Goal: Transaction & Acquisition: Purchase product/service

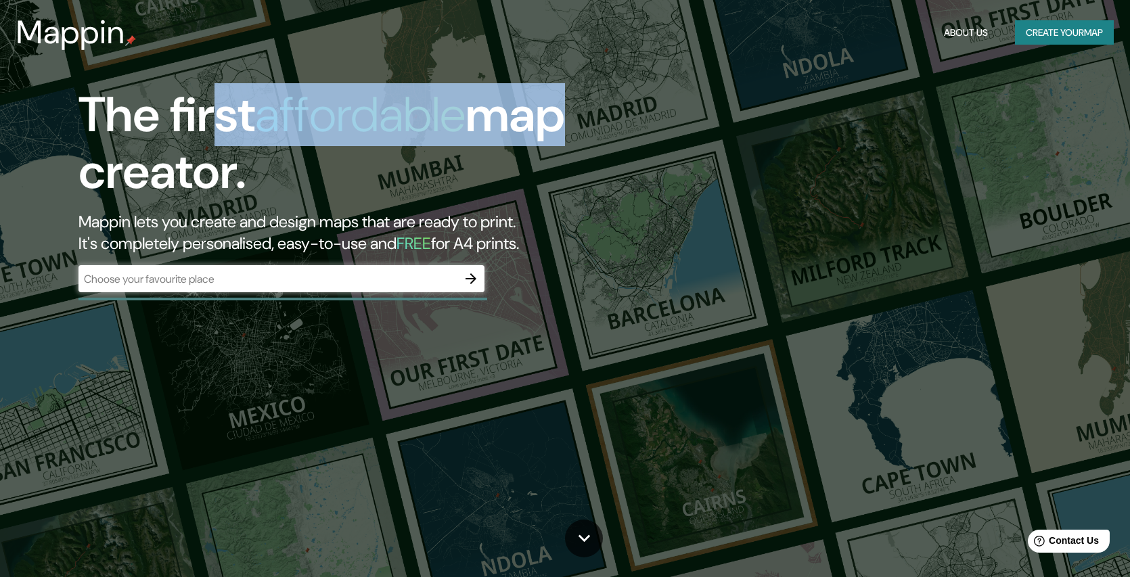
drag, startPoint x: 217, startPoint y: 125, endPoint x: 542, endPoint y: 127, distance: 324.9
click at [542, 127] on h1 "The first affordable map creator." at bounding box center [361, 149] width 565 height 125
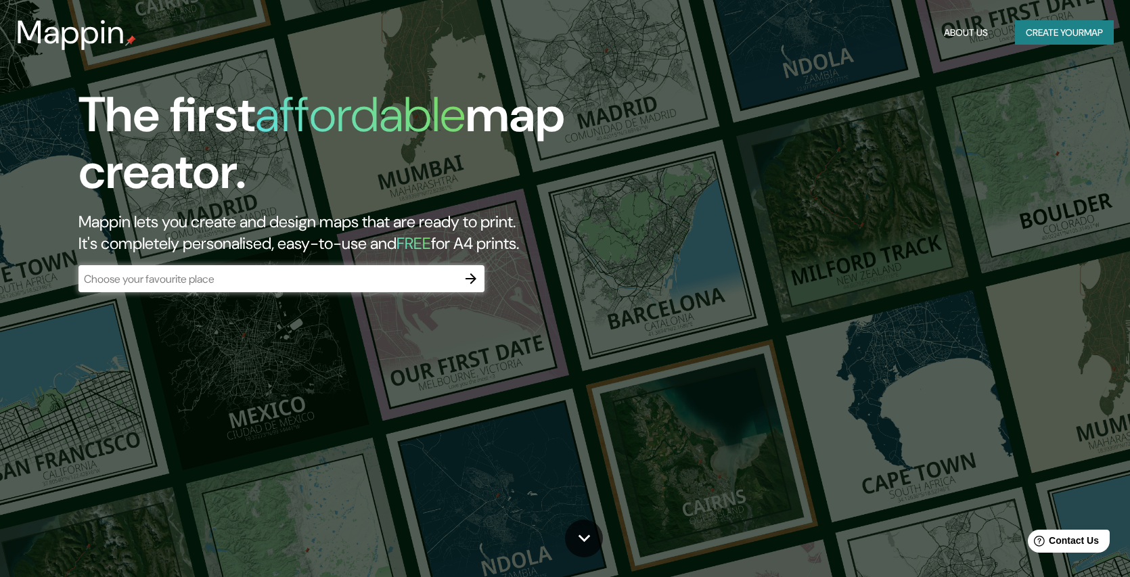
click at [239, 269] on div "​" at bounding box center [282, 278] width 406 height 27
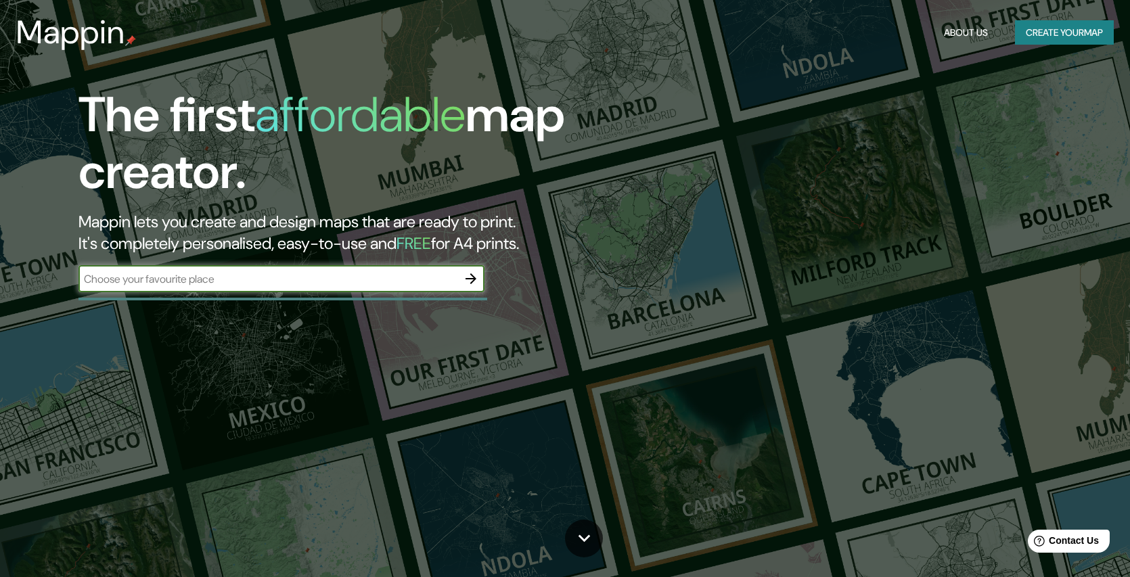
click at [236, 276] on input "text" at bounding box center [268, 279] width 379 height 16
type input "[GEOGRAPHIC_DATA]"
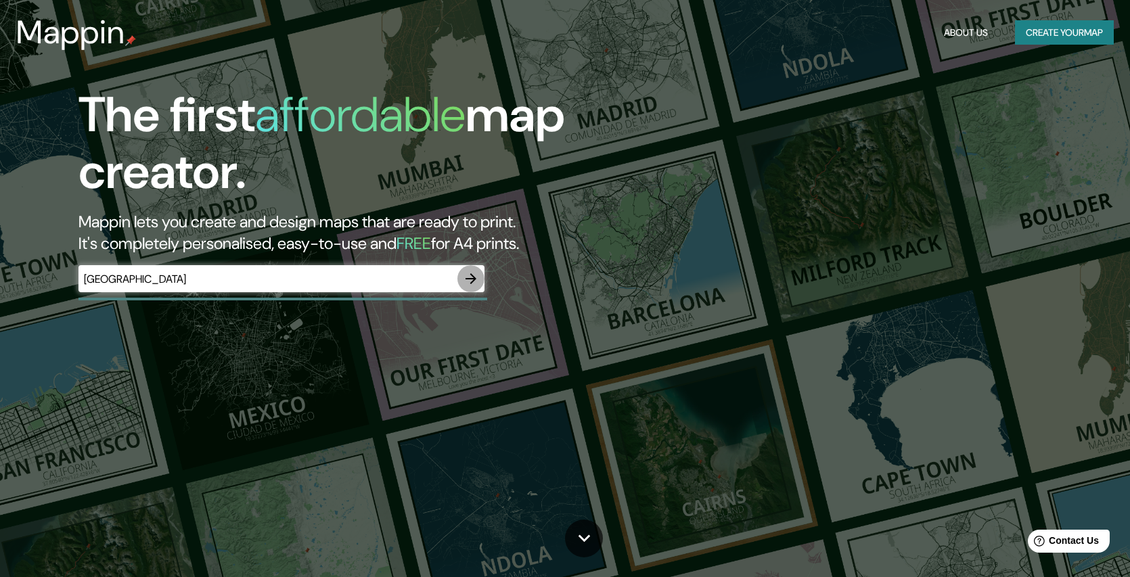
click at [470, 281] on icon "button" at bounding box center [471, 279] width 16 height 16
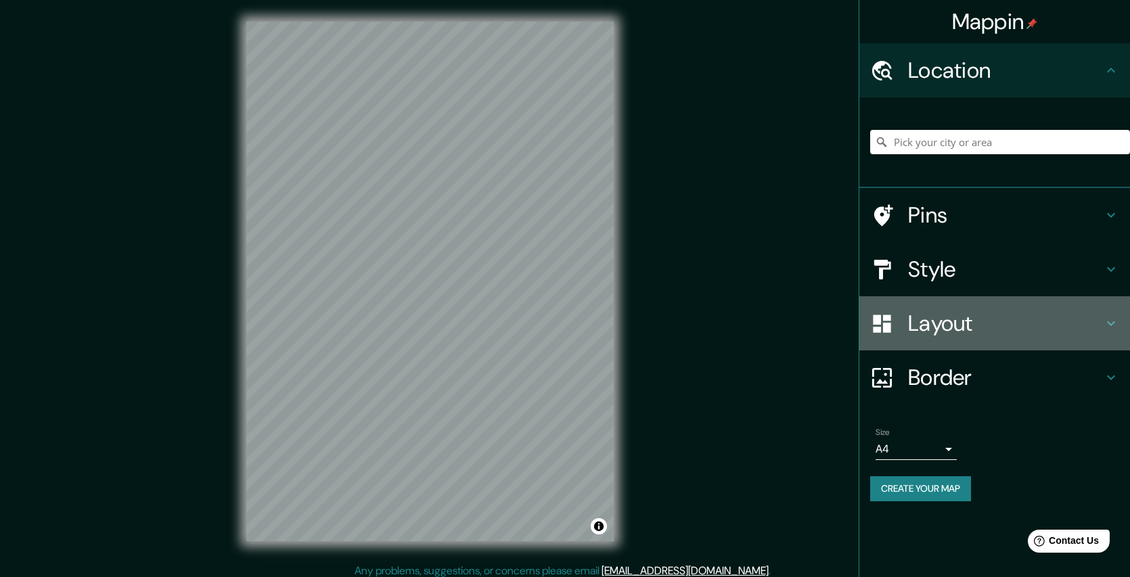
click at [1113, 326] on icon at bounding box center [1111, 323] width 16 height 16
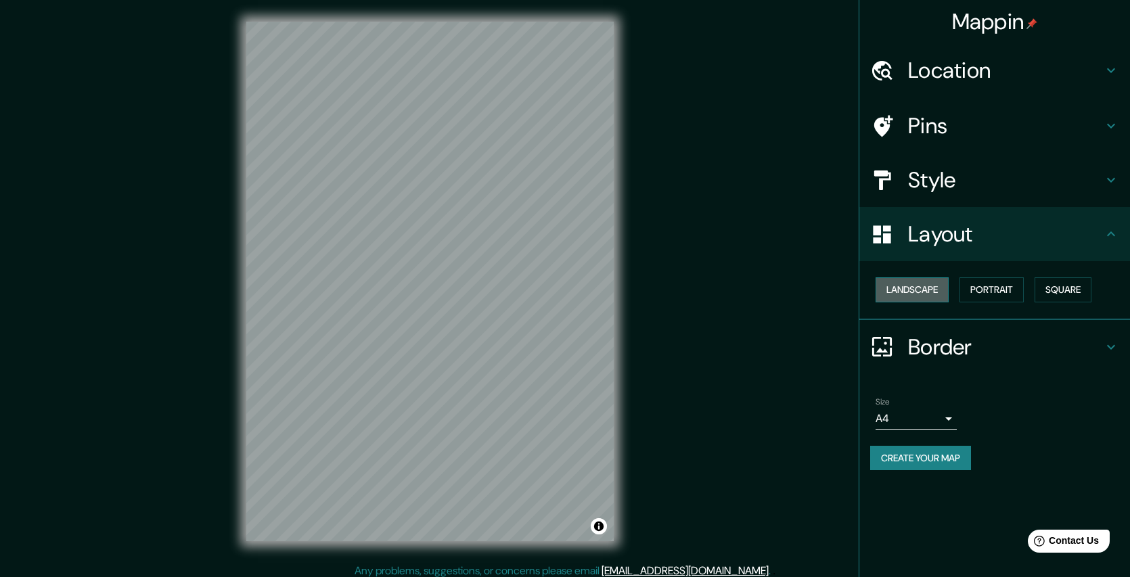
click at [902, 293] on button "Landscape" at bounding box center [912, 289] width 73 height 25
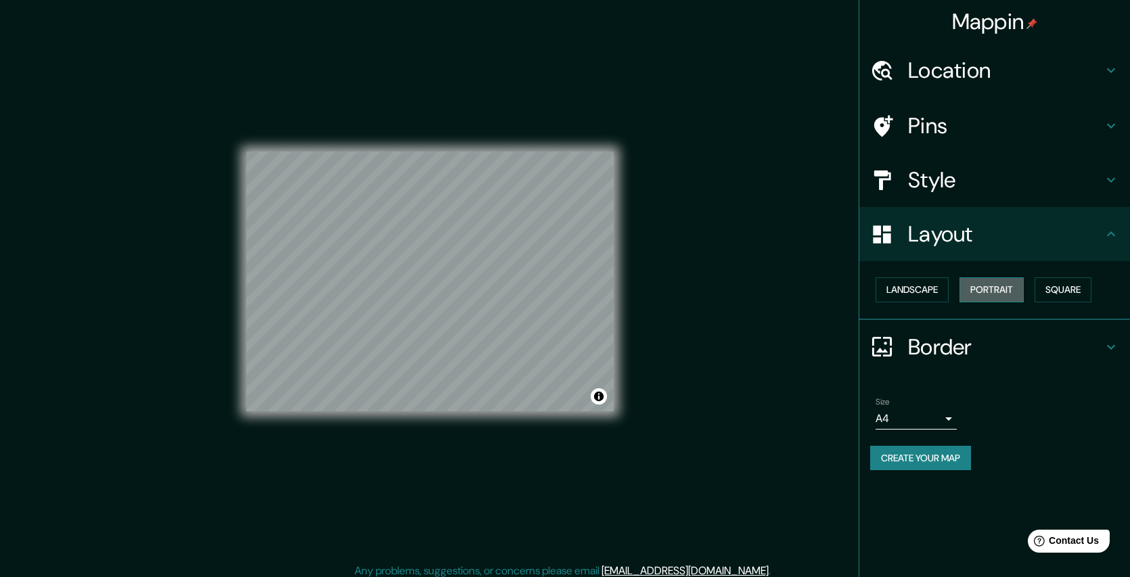
click at [995, 290] on button "Portrait" at bounding box center [992, 289] width 64 height 25
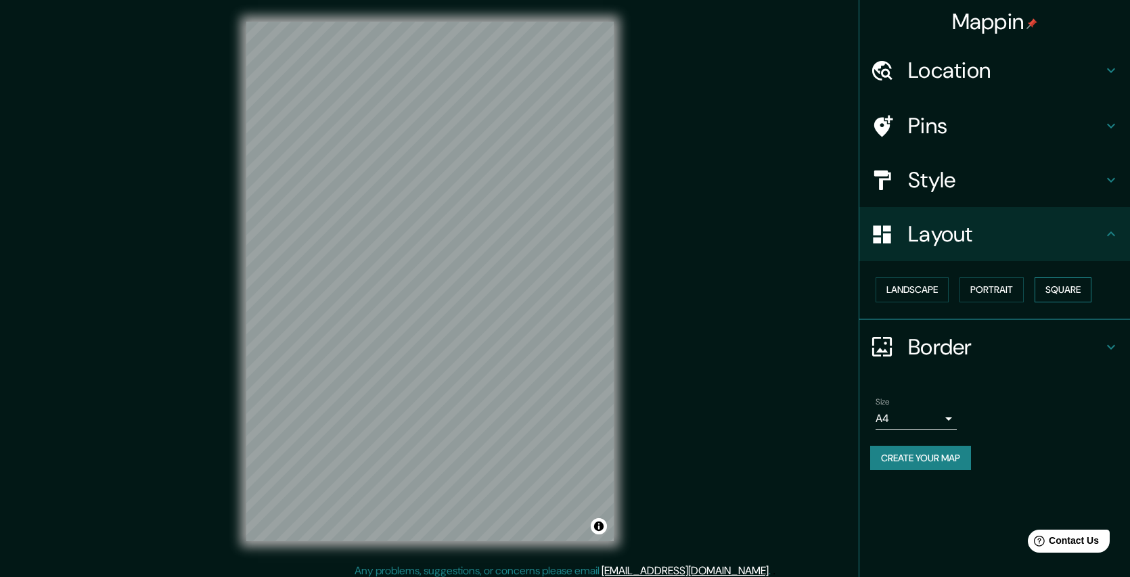
click at [1077, 289] on button "Square" at bounding box center [1063, 289] width 57 height 25
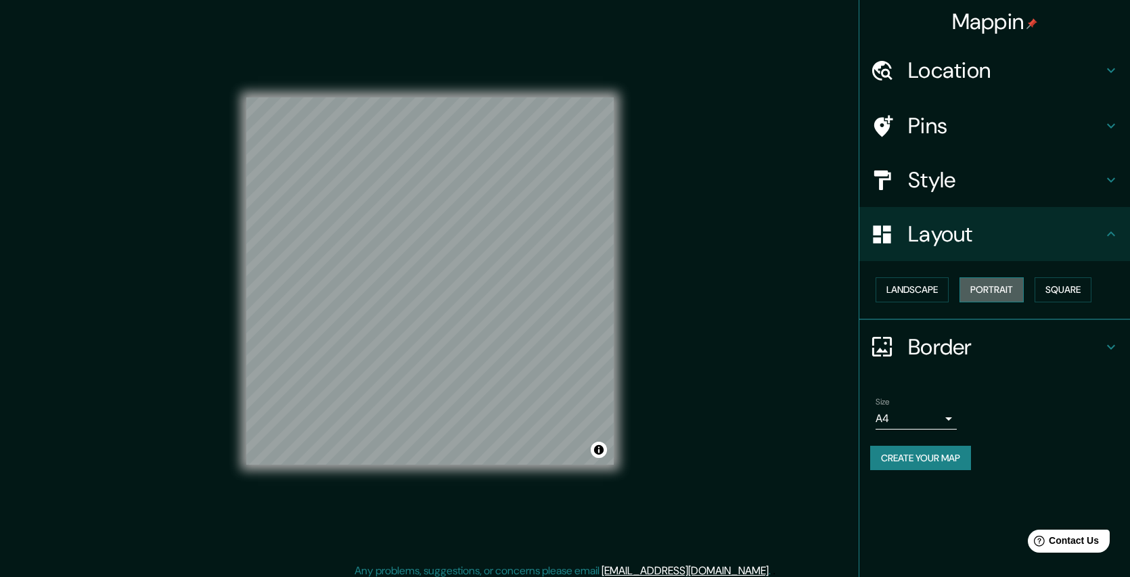
click at [987, 290] on button "Portrait" at bounding box center [992, 289] width 64 height 25
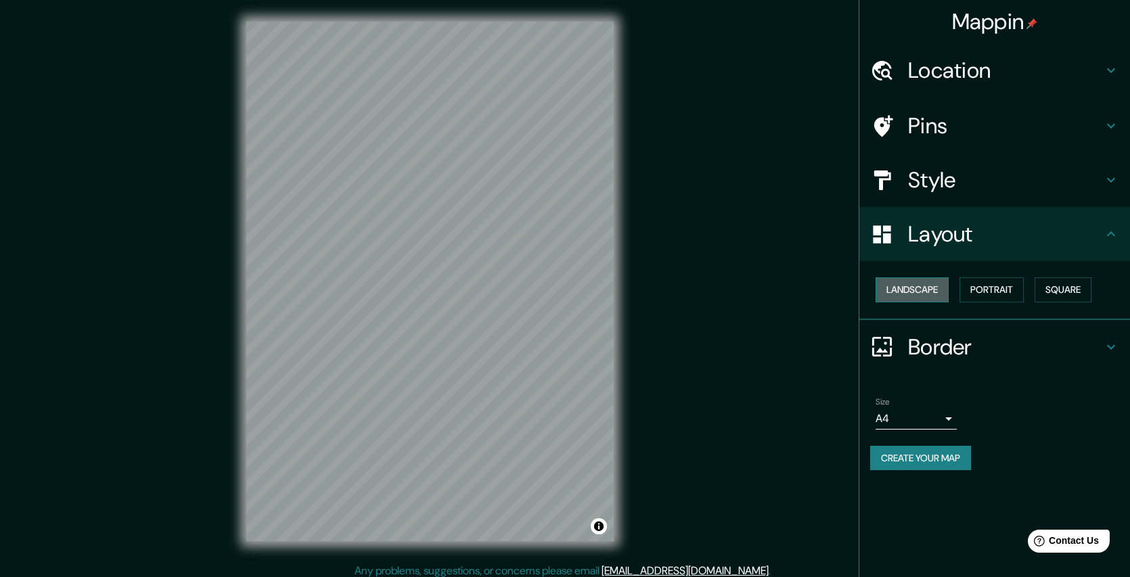
click at [919, 291] on button "Landscape" at bounding box center [912, 289] width 73 height 25
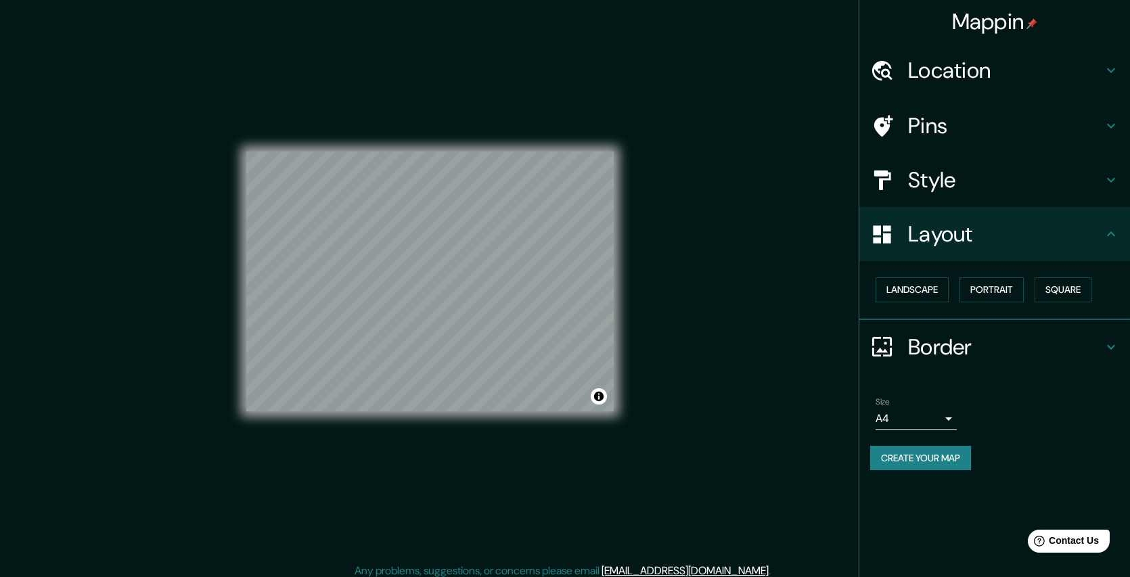
drag, startPoint x: 989, startPoint y: 290, endPoint x: 926, endPoint y: 324, distance: 71.5
click at [988, 290] on button "Portrait" at bounding box center [992, 289] width 64 height 25
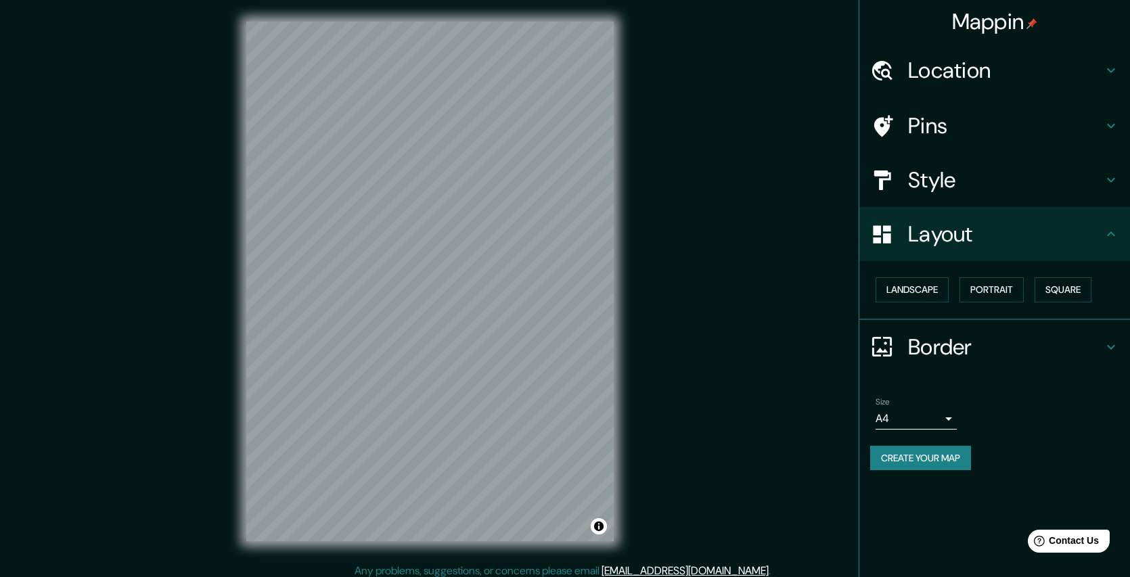
click at [1105, 243] on div "Layout" at bounding box center [995, 234] width 271 height 54
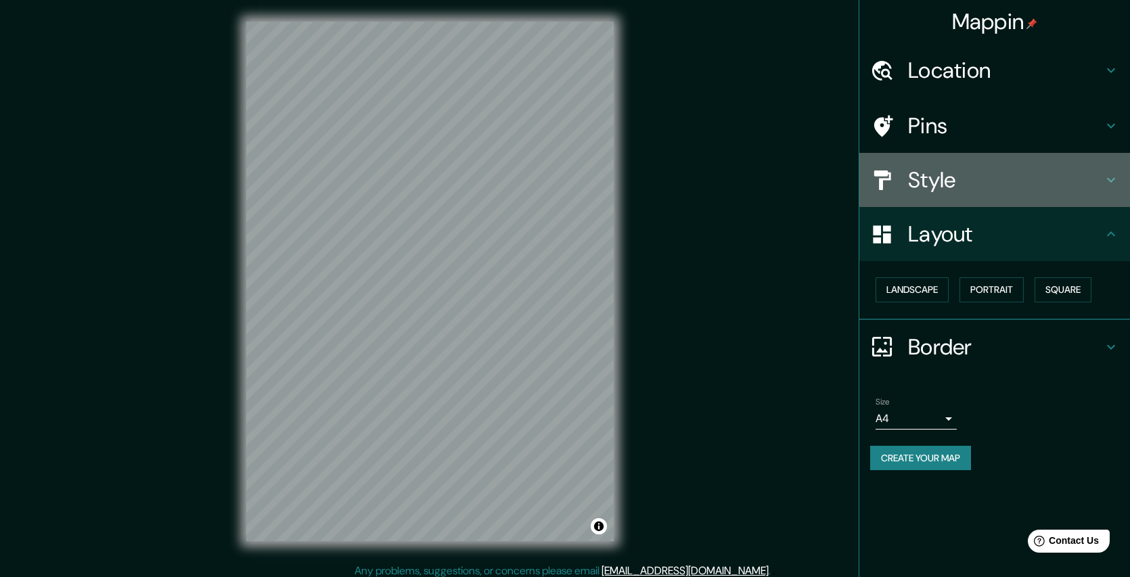
click at [1091, 179] on h4 "Style" at bounding box center [1005, 179] width 195 height 27
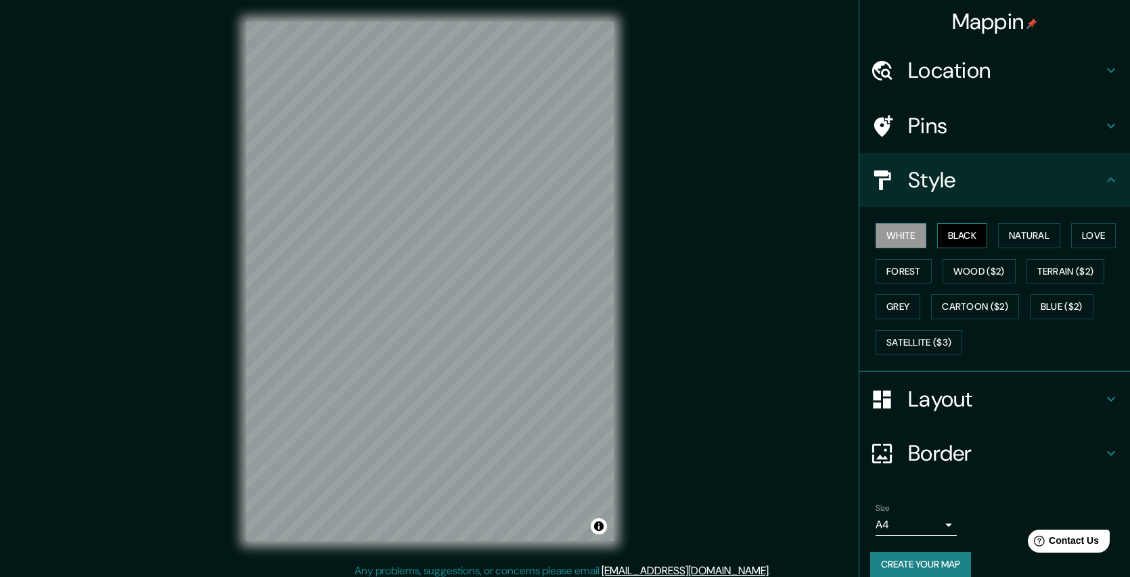
click at [937, 234] on button "Black" at bounding box center [962, 235] width 51 height 25
click at [1019, 233] on button "Natural" at bounding box center [1029, 235] width 62 height 25
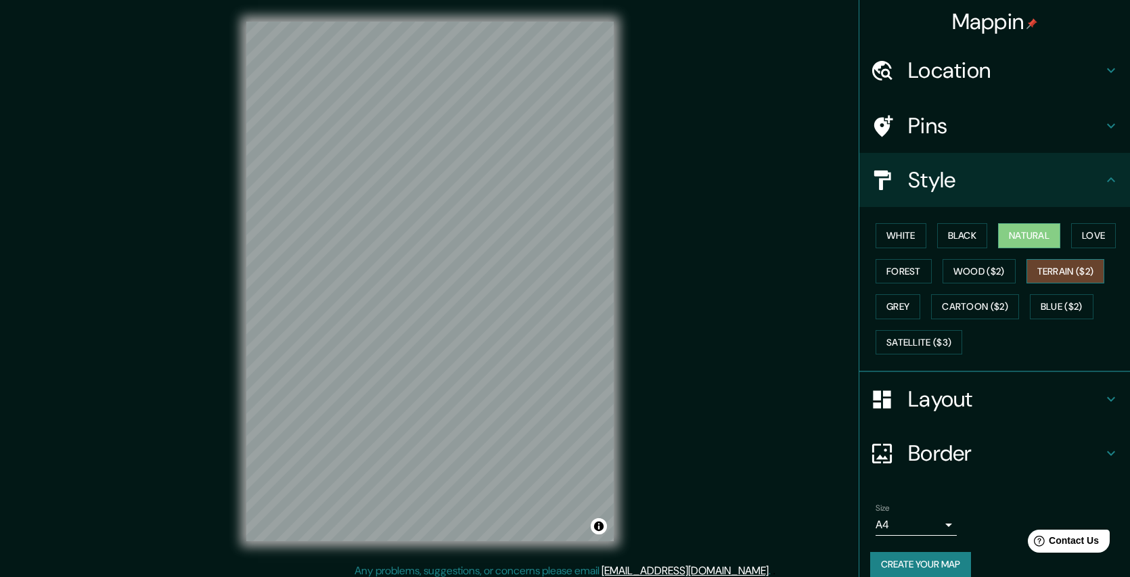
click at [1065, 269] on button "Terrain ($2)" at bounding box center [1066, 271] width 79 height 25
click at [1043, 239] on button "Natural" at bounding box center [1029, 235] width 62 height 25
click at [1088, 235] on button "Love" at bounding box center [1093, 235] width 45 height 25
click at [1039, 235] on button "Natural" at bounding box center [1029, 235] width 62 height 25
click at [939, 349] on button "Satellite ($3)" at bounding box center [919, 342] width 87 height 25
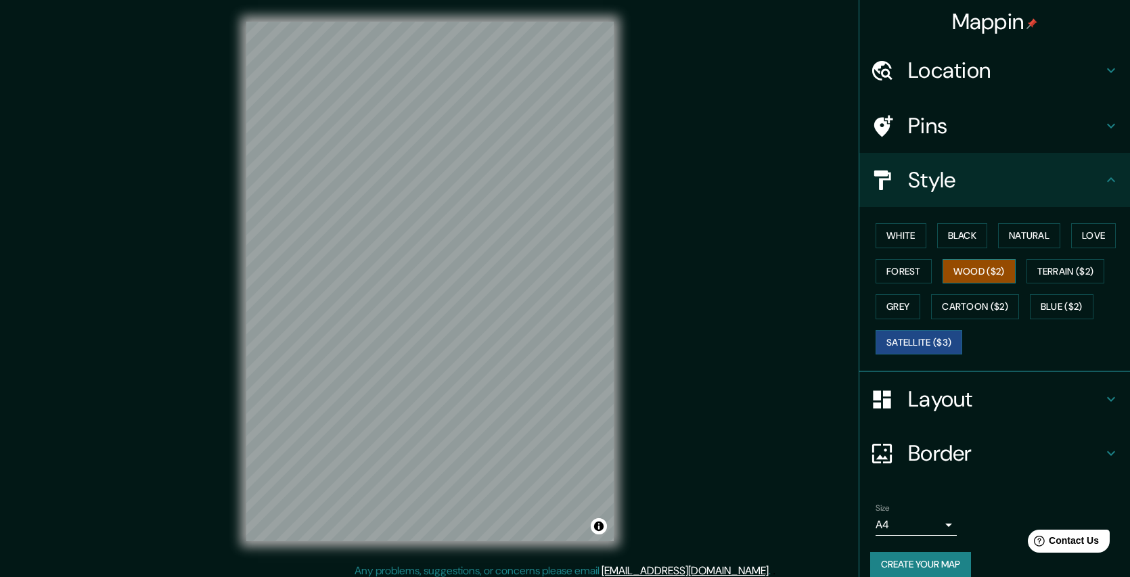
click at [954, 267] on button "Wood ($2)" at bounding box center [979, 271] width 73 height 25
click at [947, 241] on button "Black" at bounding box center [962, 235] width 51 height 25
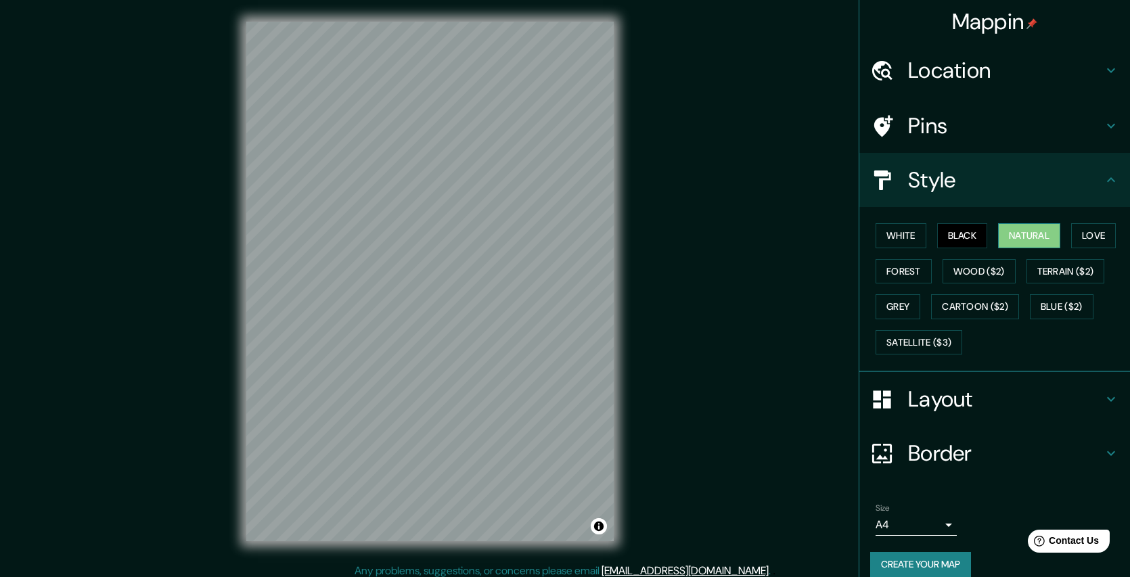
click at [1008, 240] on button "Natural" at bounding box center [1029, 235] width 62 height 25
click at [958, 184] on h4 "Style" at bounding box center [1005, 179] width 195 height 27
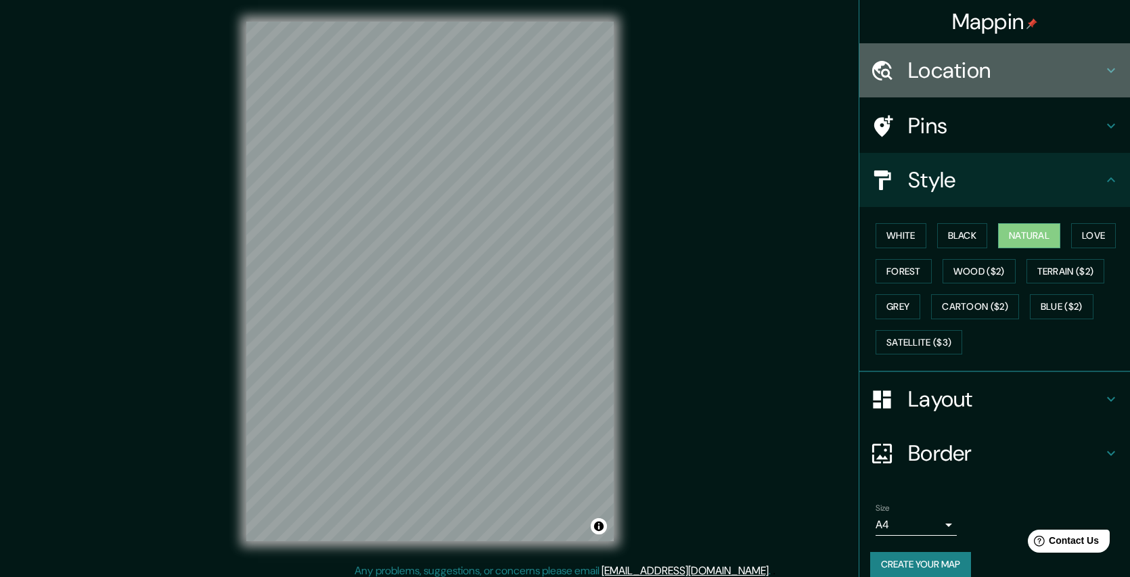
click at [1010, 60] on h4 "Location" at bounding box center [1005, 70] width 195 height 27
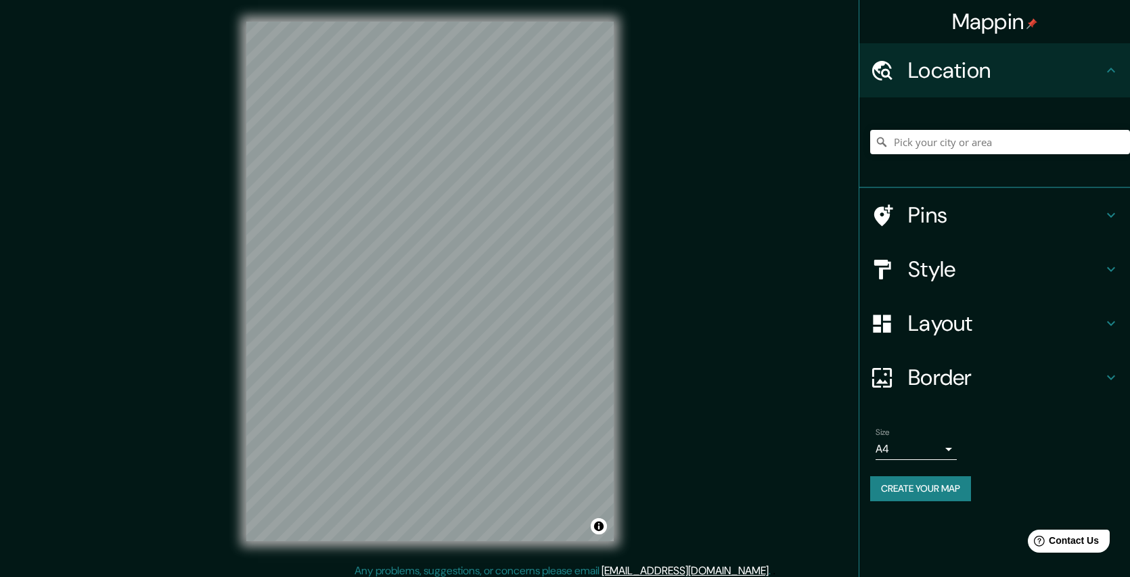
click at [1013, 271] on h4 "Style" at bounding box center [1005, 269] width 195 height 27
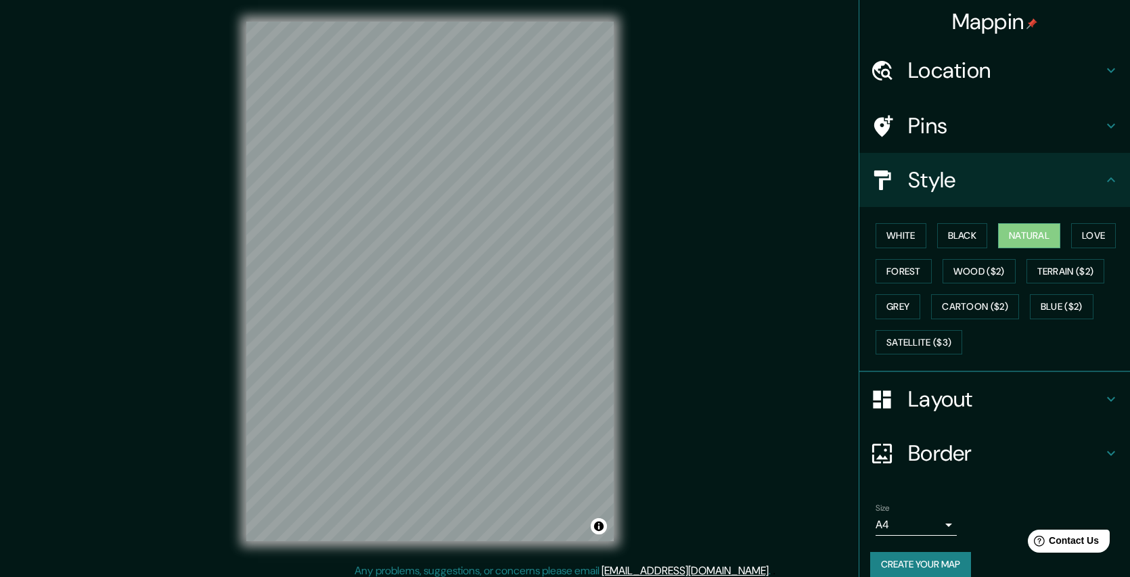
click at [990, 170] on h4 "Style" at bounding box center [1005, 179] width 195 height 27
click at [1103, 78] on icon at bounding box center [1111, 70] width 16 height 16
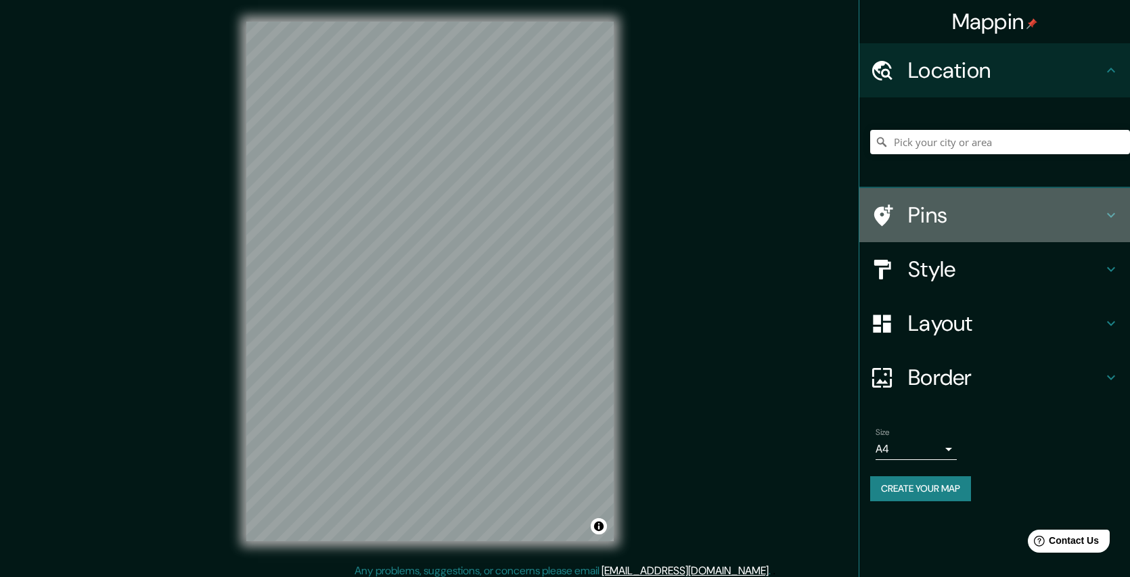
click at [958, 223] on h4 "Pins" at bounding box center [1005, 215] width 195 height 27
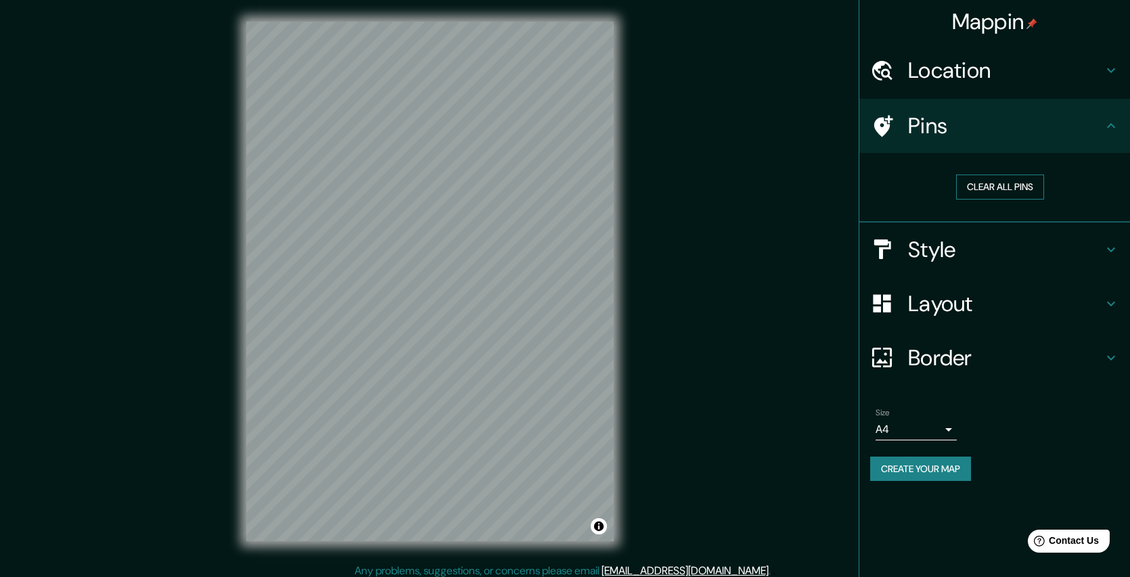
click at [970, 192] on button "Clear all pins" at bounding box center [1000, 187] width 88 height 25
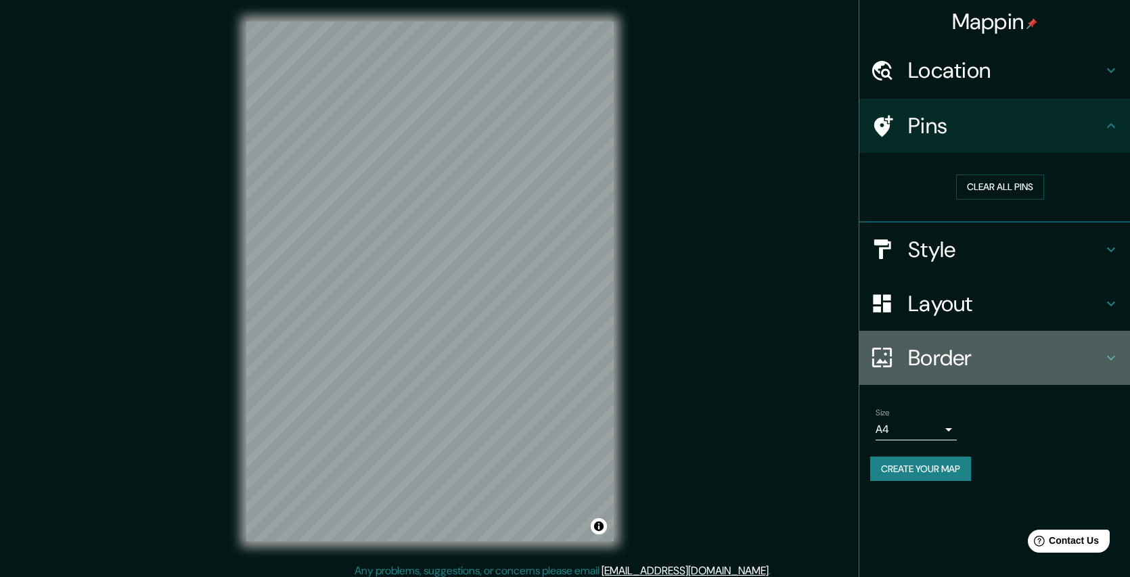
click at [943, 367] on h4 "Border" at bounding box center [1005, 358] width 195 height 27
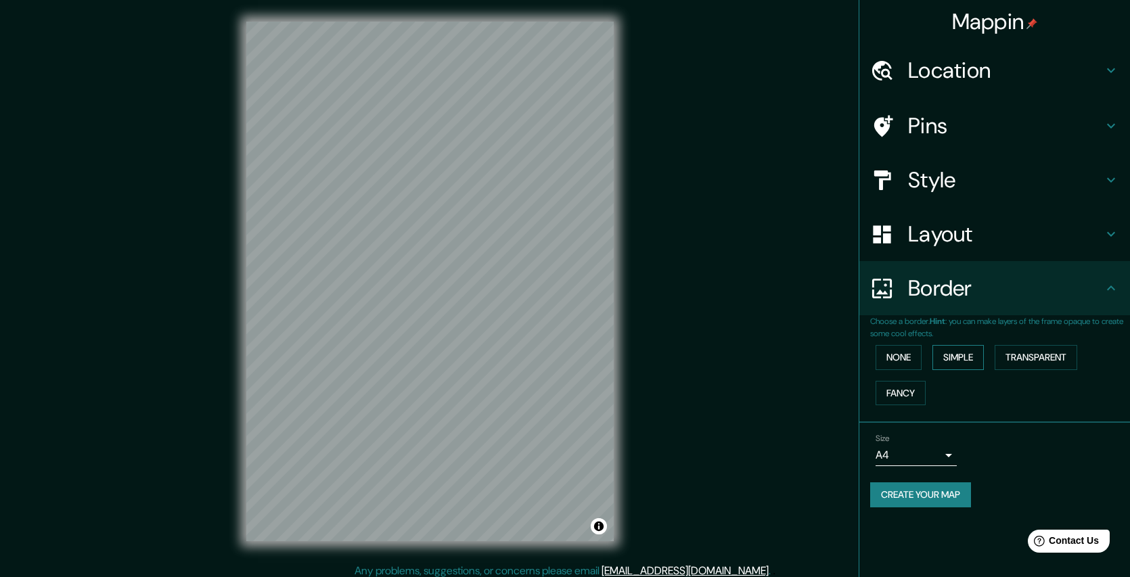
click at [956, 361] on button "Simple" at bounding box center [958, 357] width 51 height 25
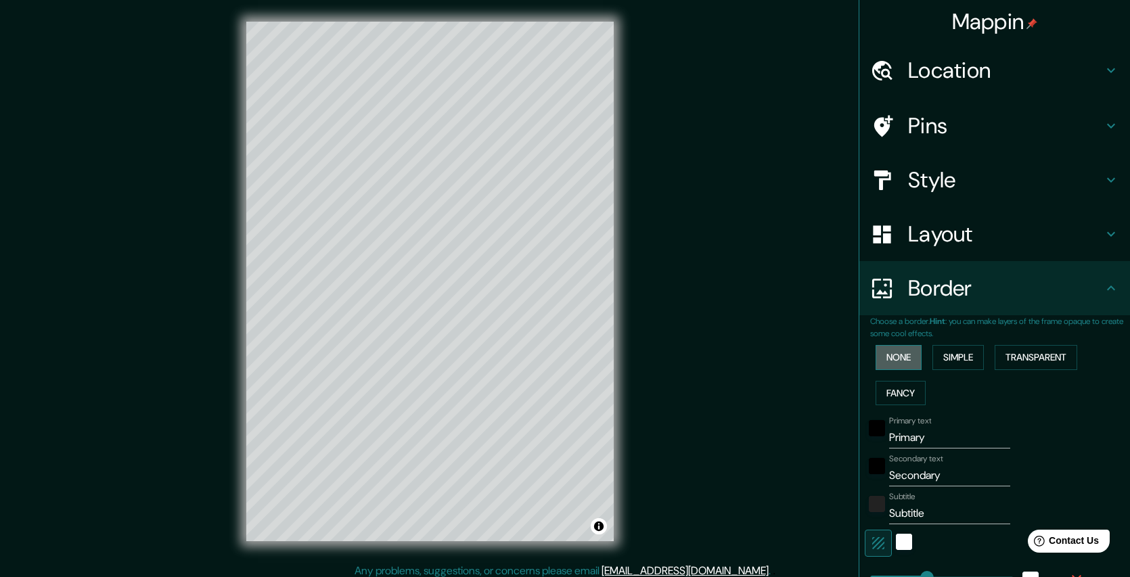
click at [889, 350] on button "None" at bounding box center [899, 357] width 46 height 25
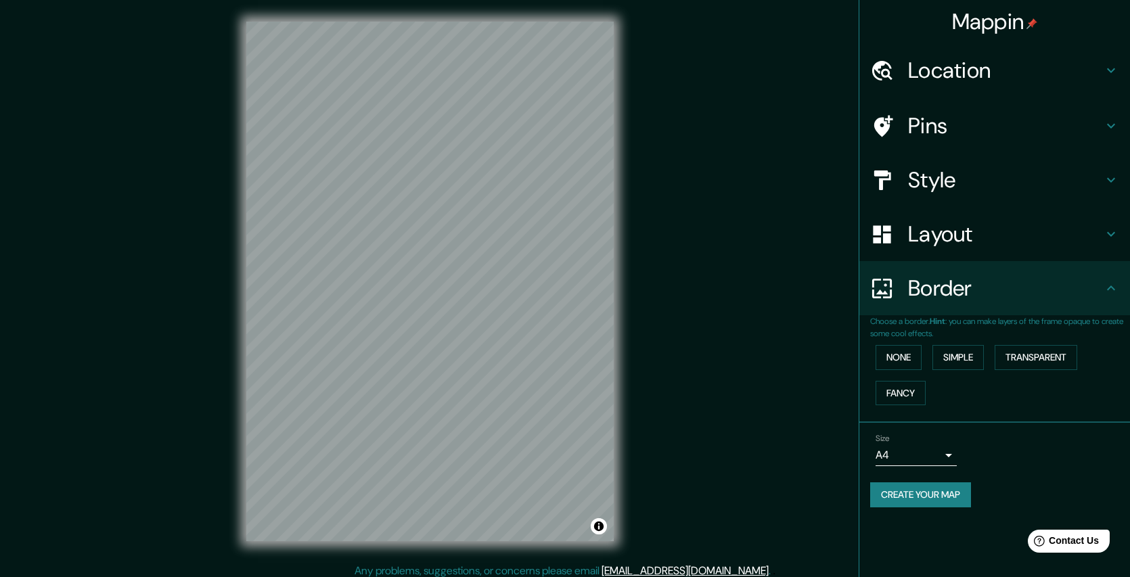
click at [975, 301] on h4 "Border" at bounding box center [1005, 288] width 195 height 27
click at [950, 453] on body "Mappin Location Pins Style Layout Border Choose a border. Hint : you can make l…" at bounding box center [565, 288] width 1130 height 577
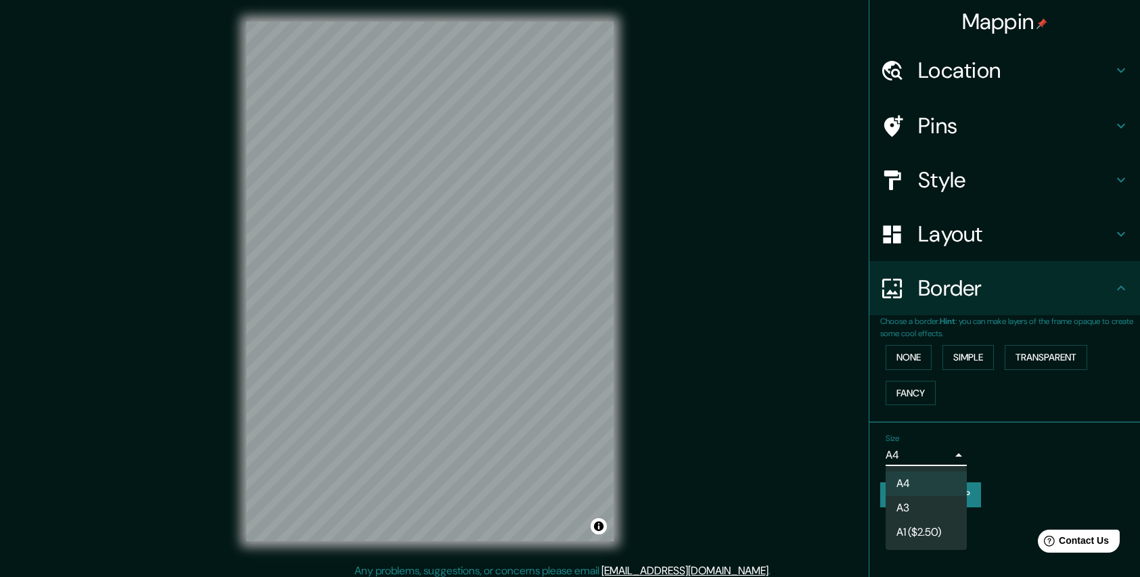
click at [950, 453] on div at bounding box center [570, 288] width 1140 height 577
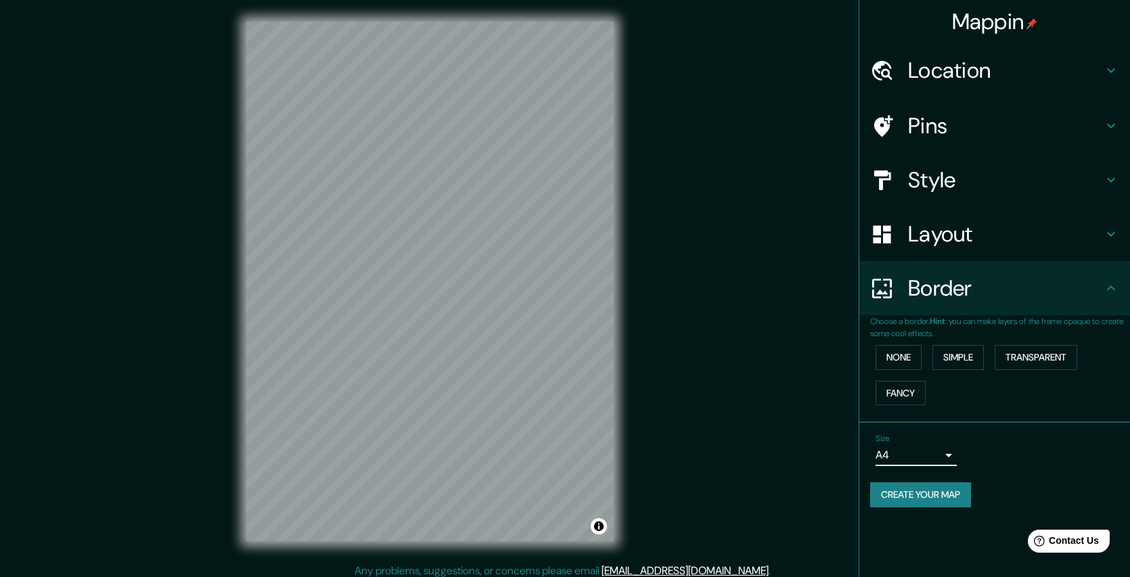
click at [940, 186] on h4 "Style" at bounding box center [1005, 179] width 195 height 27
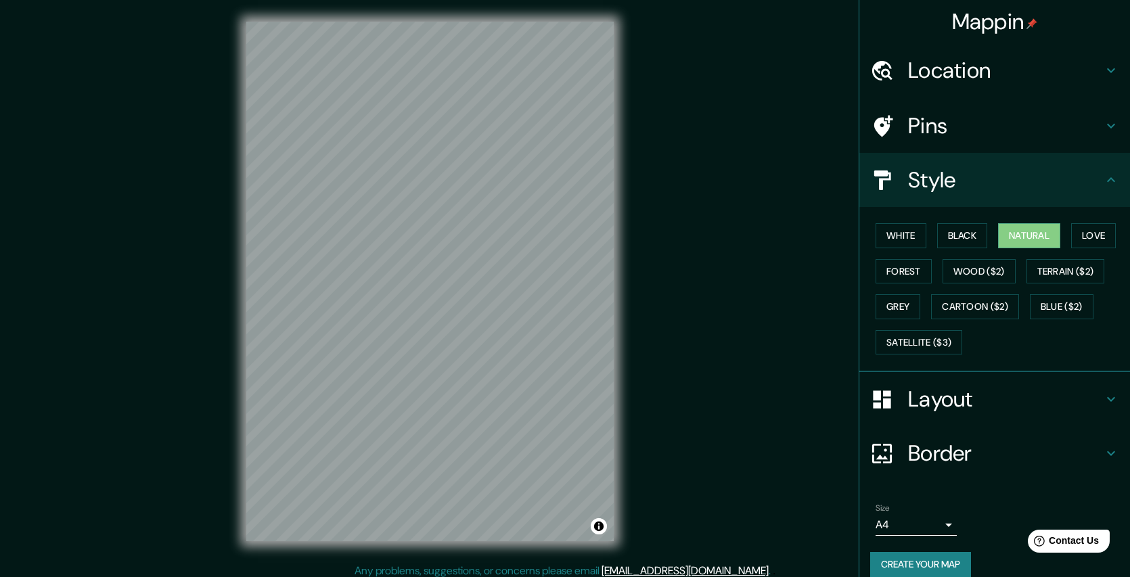
click at [1031, 359] on div "White Black Natural Love Forest Wood ($2) Terrain ($2) Grey Cartoon ($2) Blue (…" at bounding box center [1000, 289] width 260 height 142
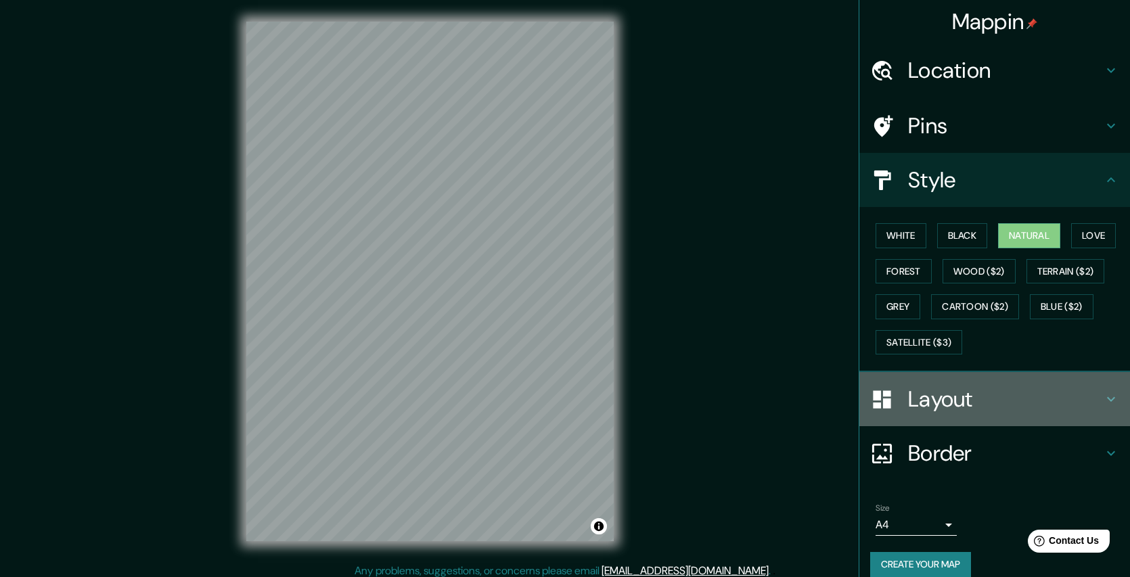
click at [934, 386] on h4 "Layout" at bounding box center [1005, 399] width 195 height 27
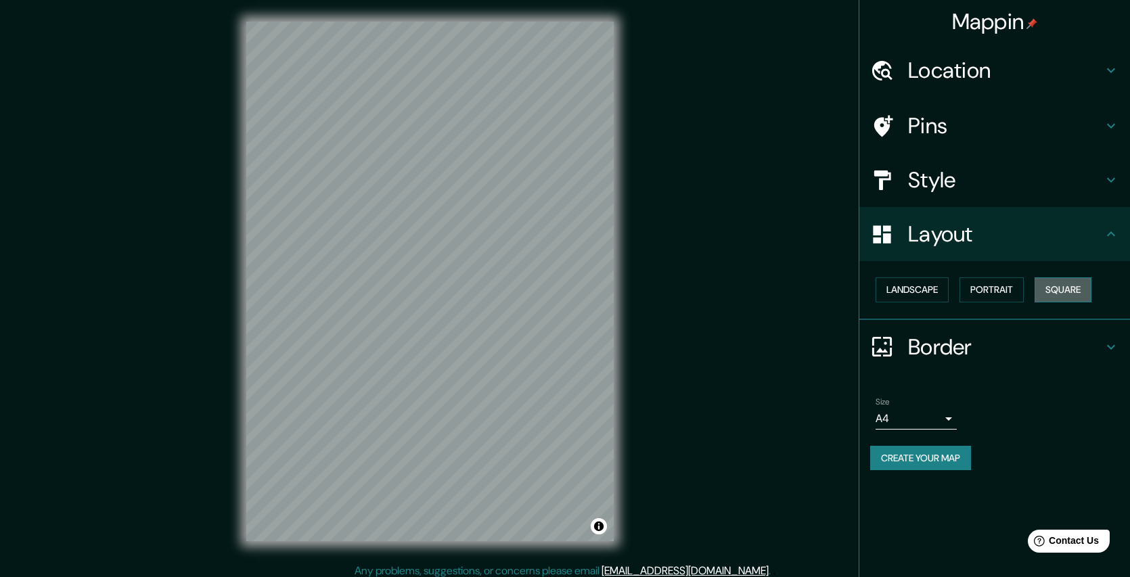
click at [1070, 290] on button "Square" at bounding box center [1063, 289] width 57 height 25
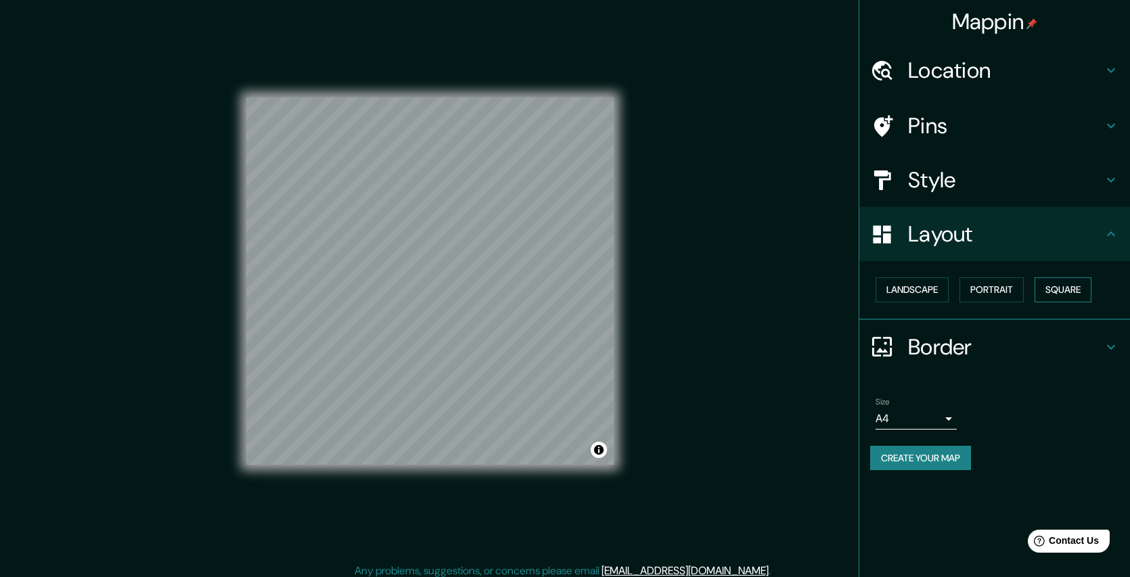
click at [1070, 290] on button "Square" at bounding box center [1063, 289] width 57 height 25
click at [975, 292] on button "Portrait" at bounding box center [992, 289] width 64 height 25
